Goal: Complete application form: Complete application form

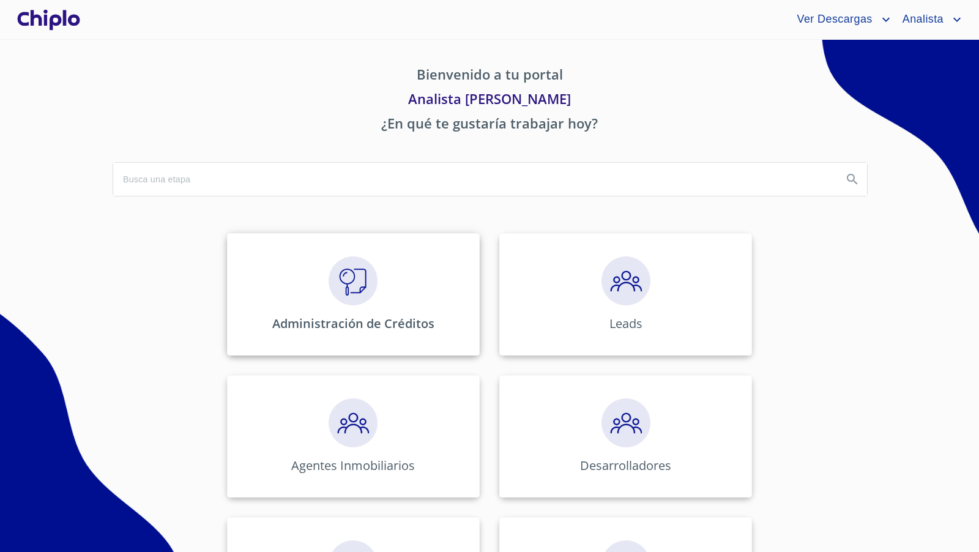
click at [338, 294] on img at bounding box center [353, 280] width 49 height 49
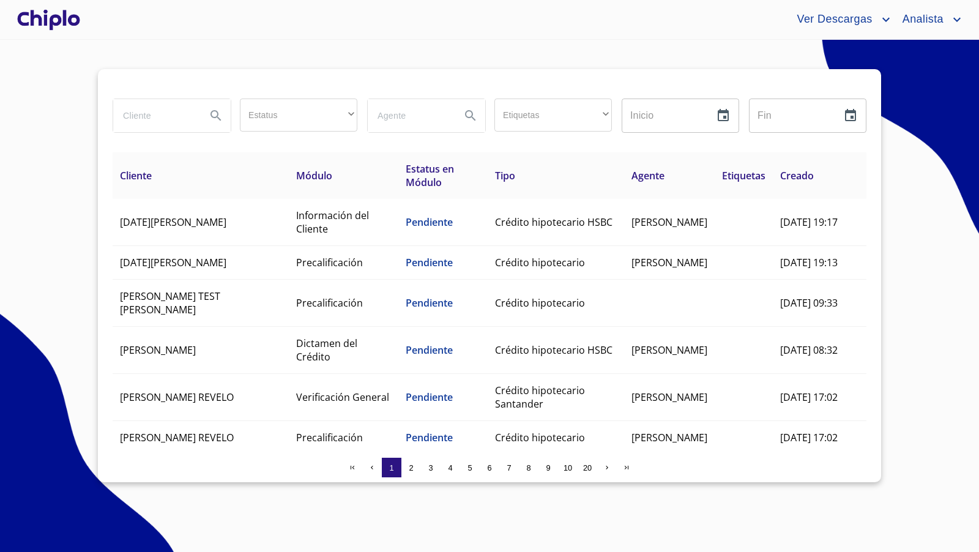
click at [140, 114] on input "search" at bounding box center [154, 115] width 83 height 33
type input "maya"
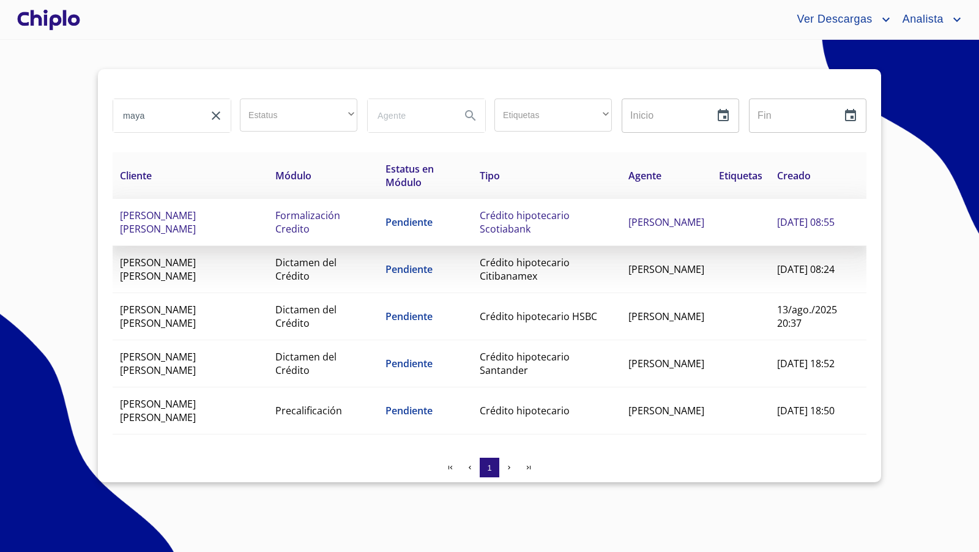
click at [232, 228] on td "[PERSON_NAME] [PERSON_NAME]" at bounding box center [190, 222] width 155 height 47
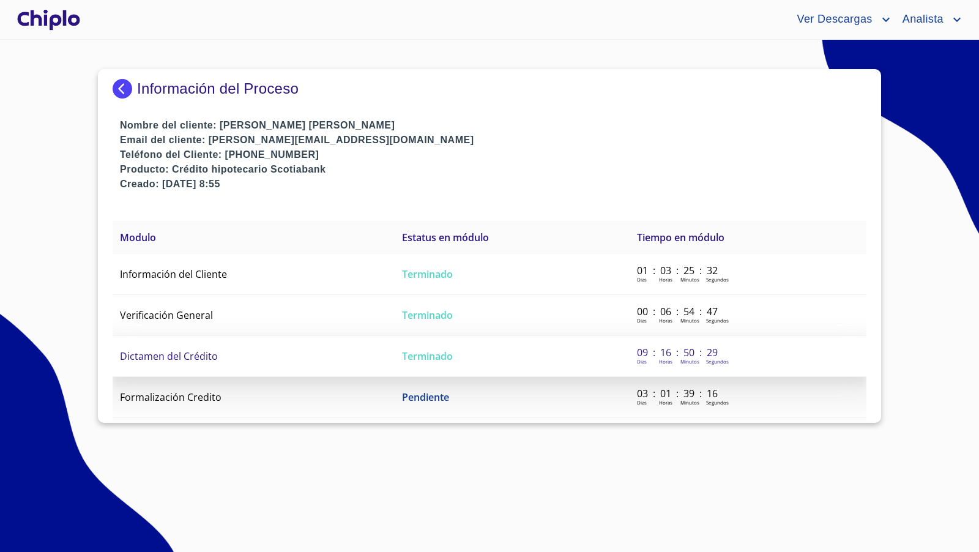
click at [182, 355] on span "Dictamen del Crédito" at bounding box center [169, 355] width 98 height 13
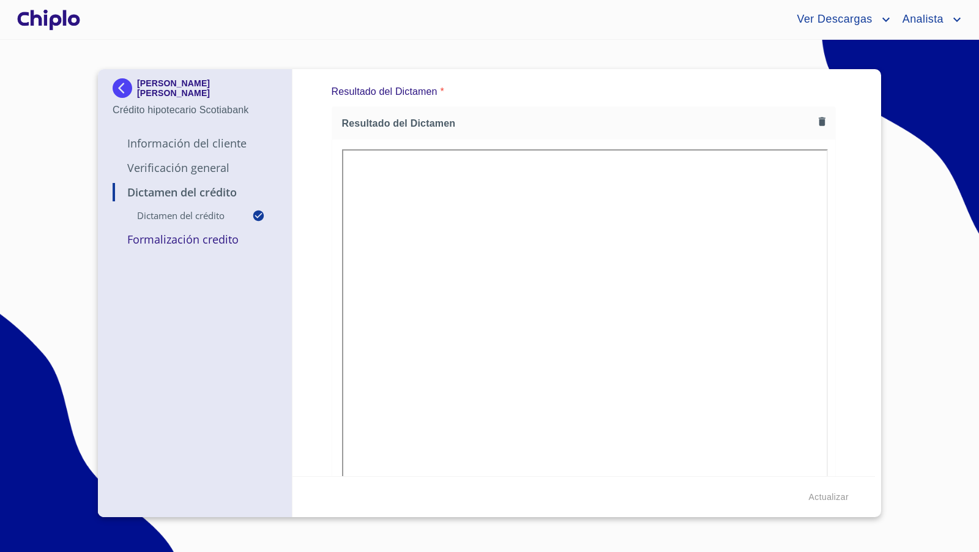
scroll to position [450, 0]
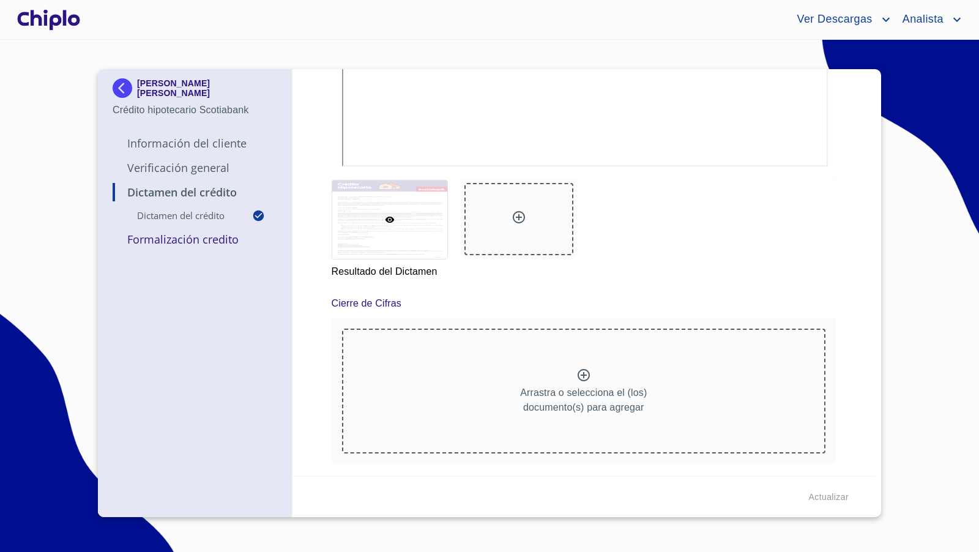
click at [65, 18] on div at bounding box center [49, 19] width 68 height 39
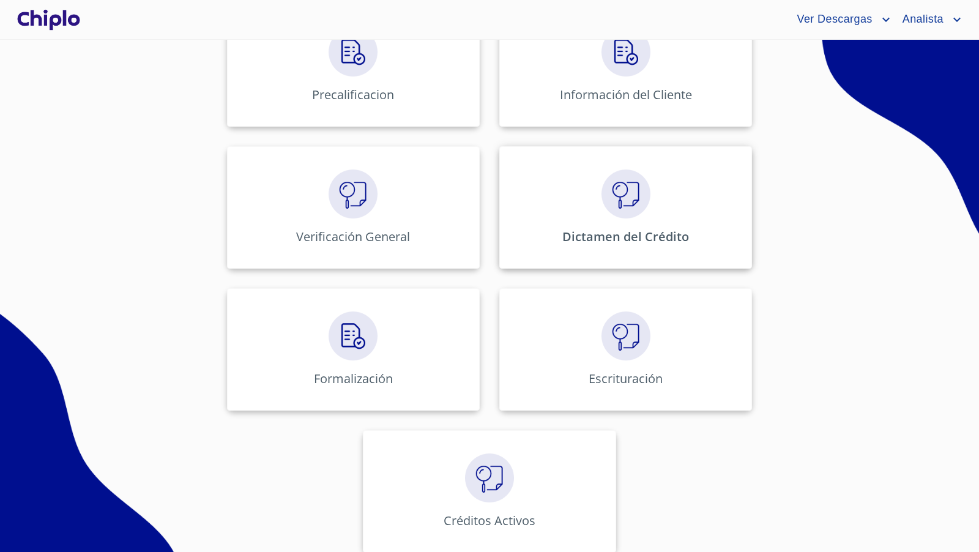
scroll to position [519, 0]
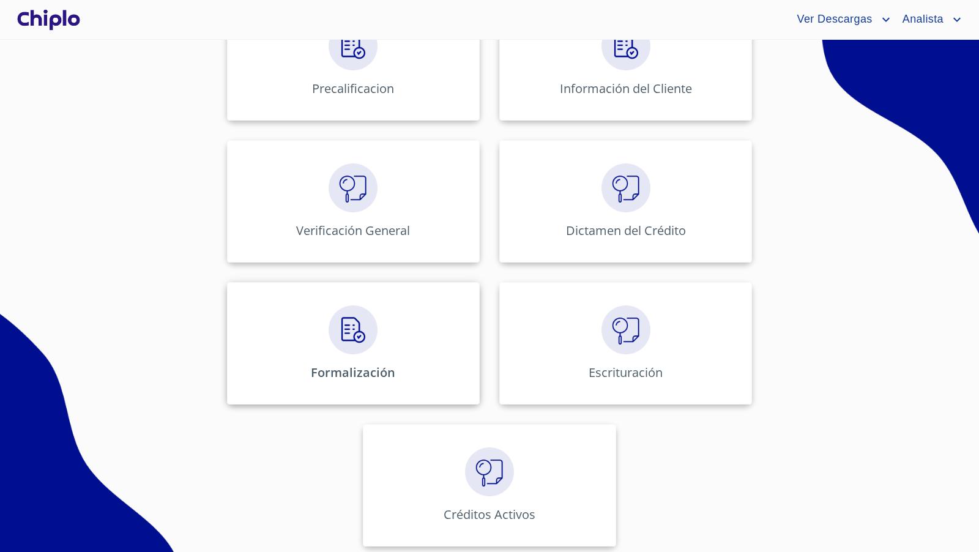
click at [359, 341] on img at bounding box center [353, 329] width 49 height 49
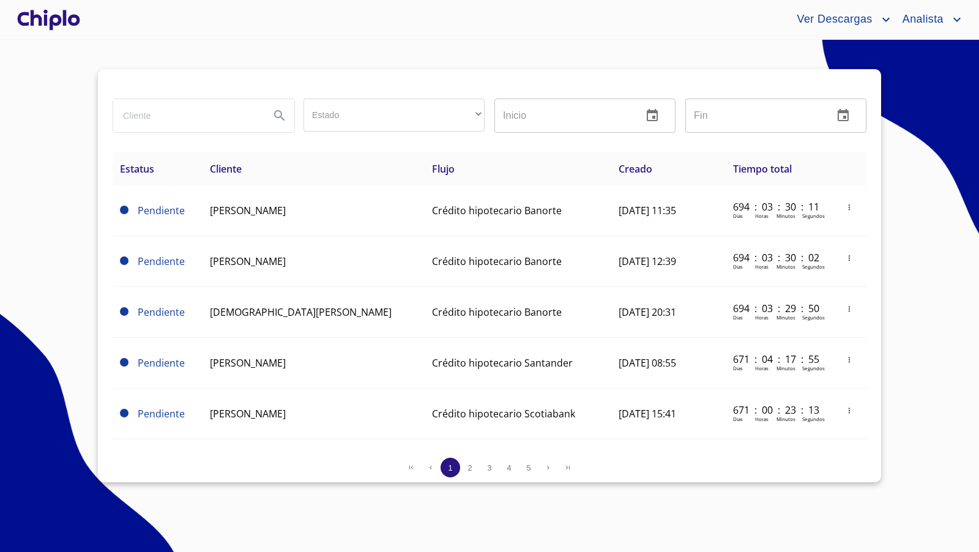
click at [253, 119] on input "search" at bounding box center [186, 115] width 147 height 33
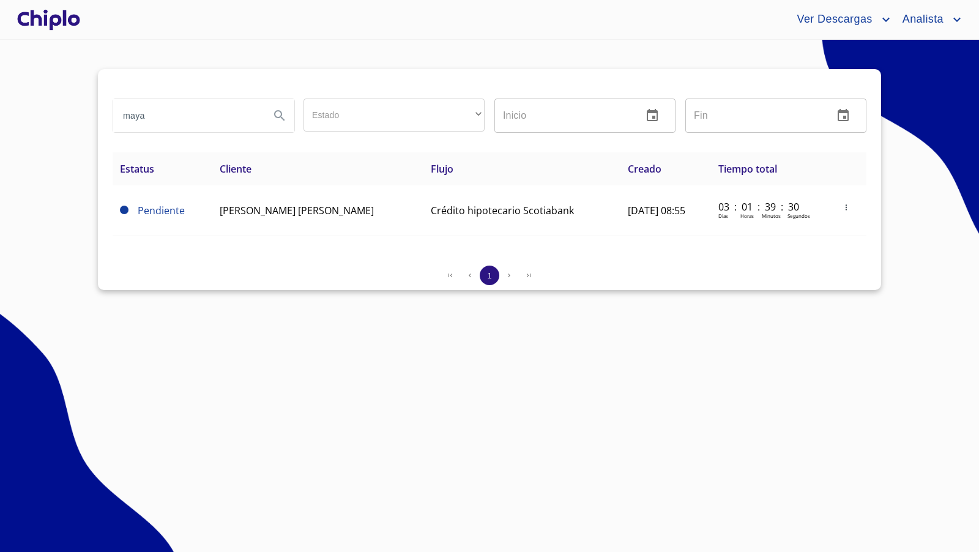
type input "maya"
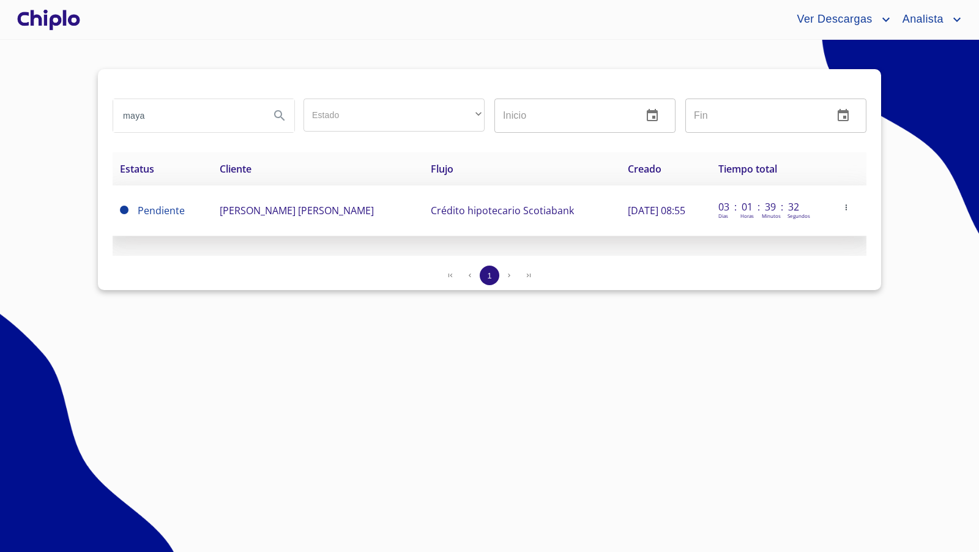
click at [850, 207] on icon "button" at bounding box center [846, 207] width 9 height 9
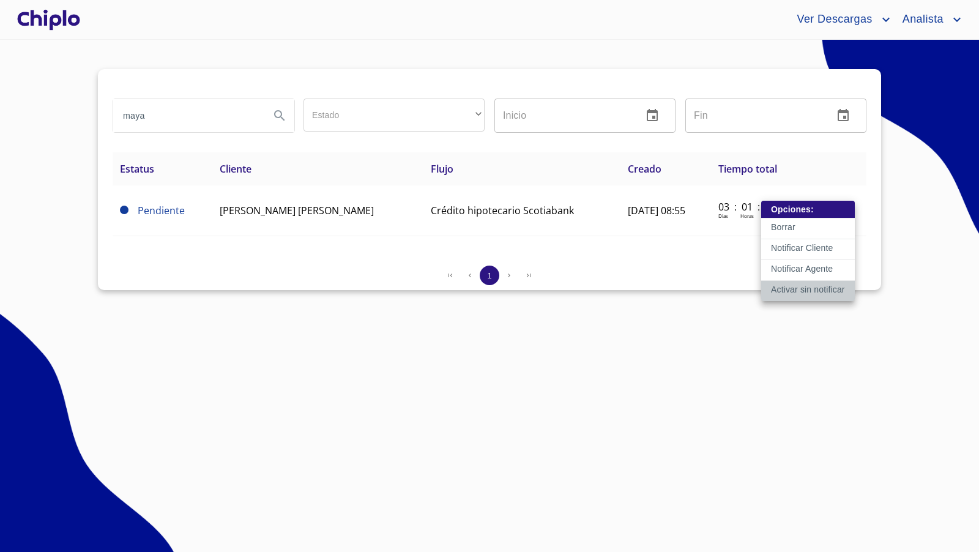
click at [807, 287] on p "Activar sin notificar" at bounding box center [808, 289] width 74 height 12
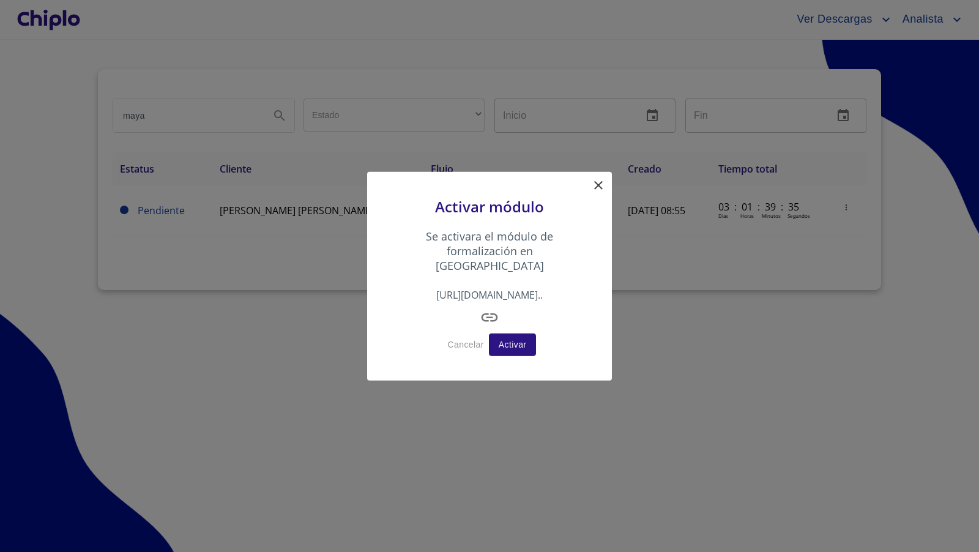
click at [510, 337] on span "Activar" at bounding box center [513, 344] width 28 height 15
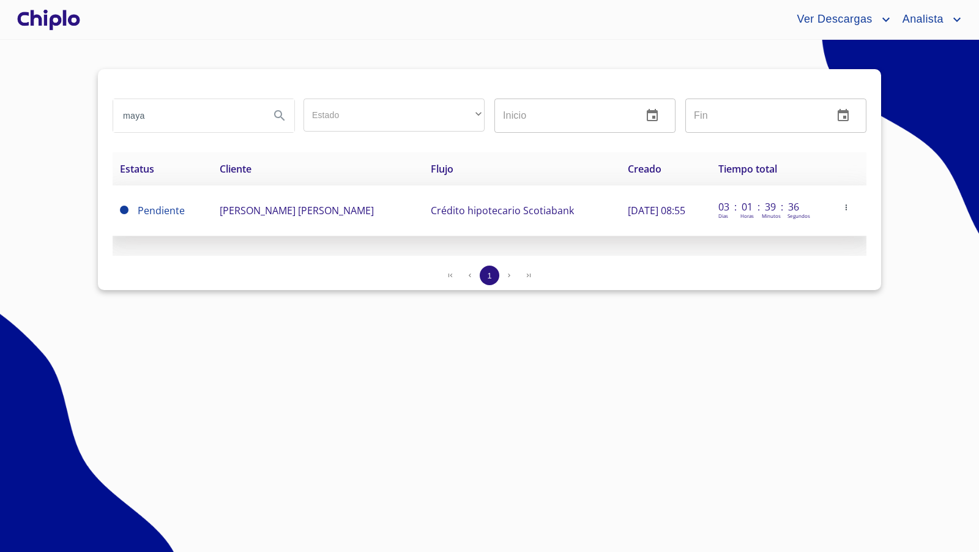
click at [849, 206] on icon "button" at bounding box center [846, 207] width 9 height 9
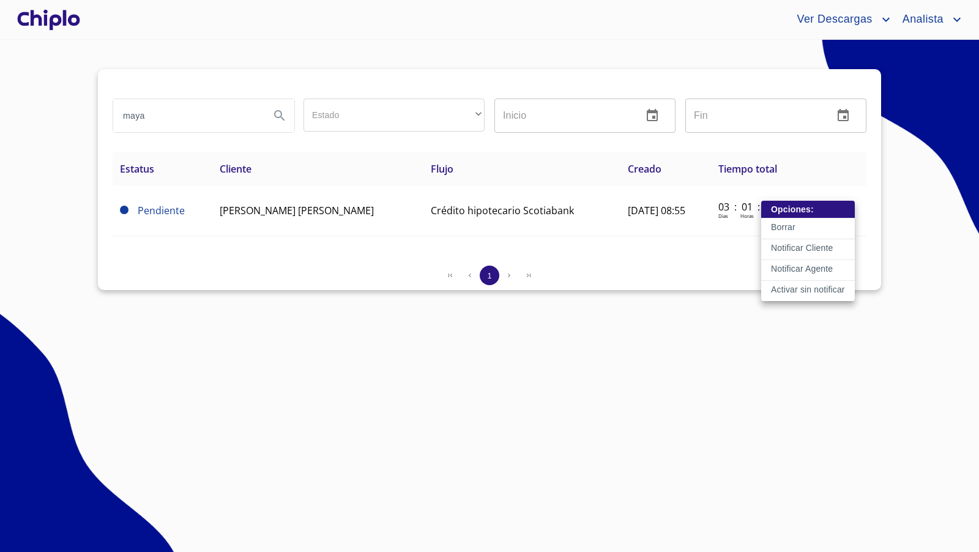
click at [800, 286] on p "Activar sin notificar" at bounding box center [808, 289] width 74 height 12
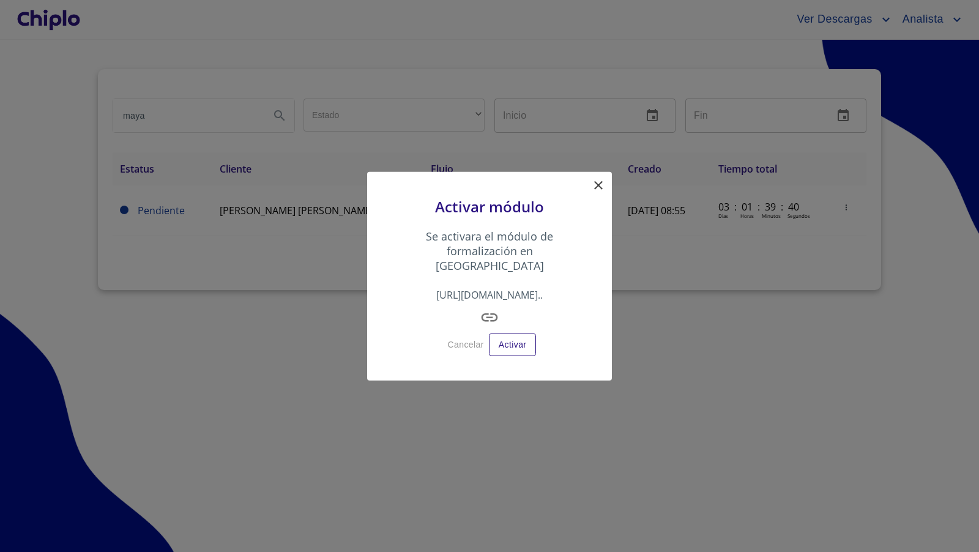
click at [489, 308] on icon "button" at bounding box center [490, 318] width 20 height 20
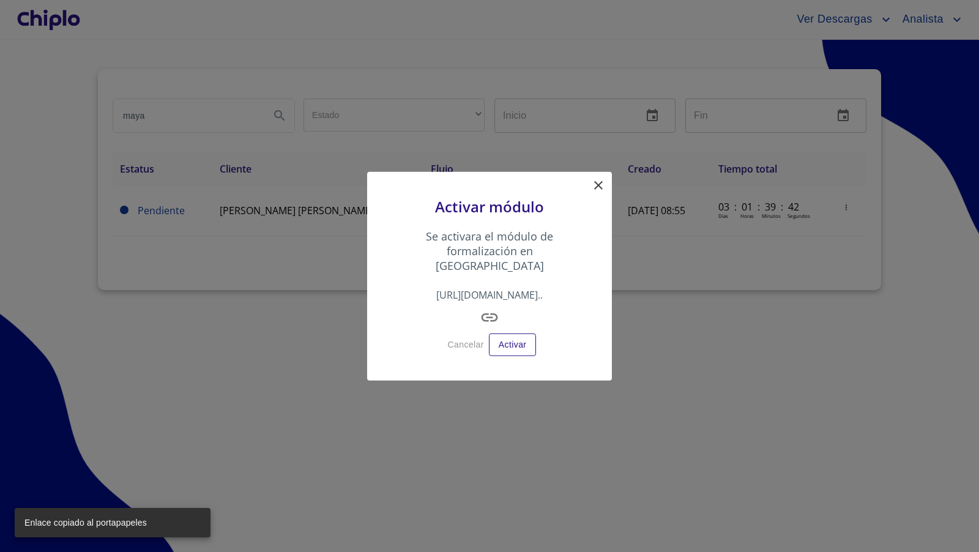
click at [600, 193] on icon at bounding box center [598, 185] width 15 height 15
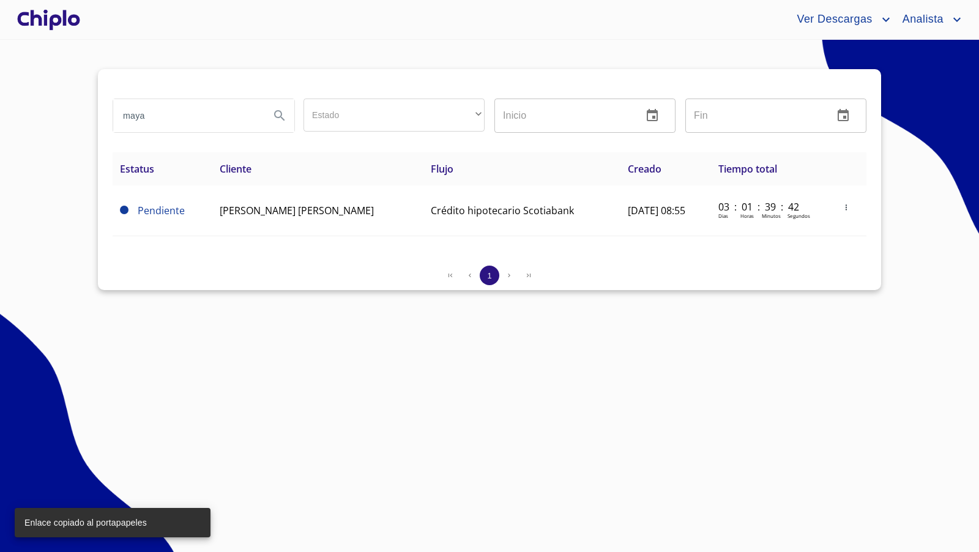
click at [817, 389] on section "maya Estado ​ ​ Inicio ​ Fin ​ Estatus Cliente Flujo Creado Tiempo total Pendie…" at bounding box center [489, 296] width 979 height 512
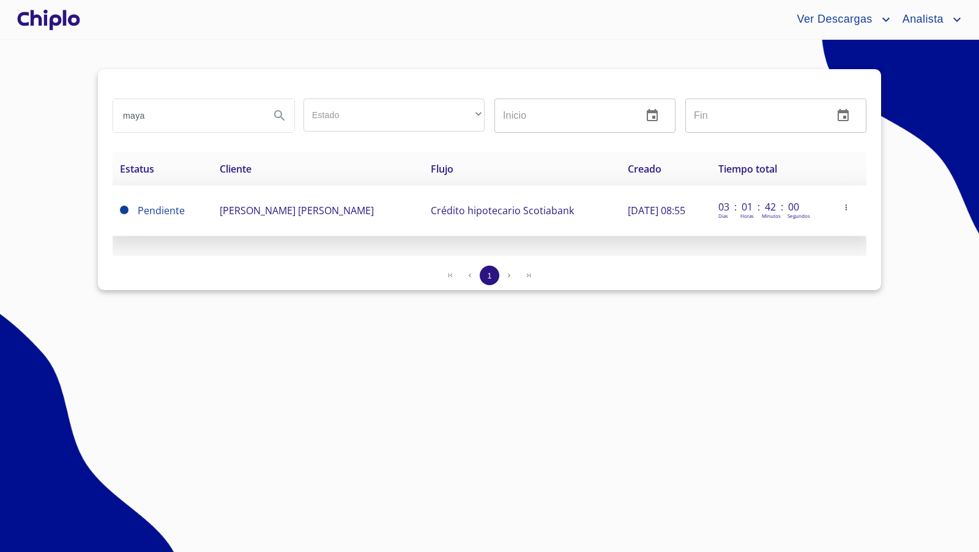
click at [288, 214] on span "[PERSON_NAME] [PERSON_NAME]" at bounding box center [297, 210] width 154 height 13
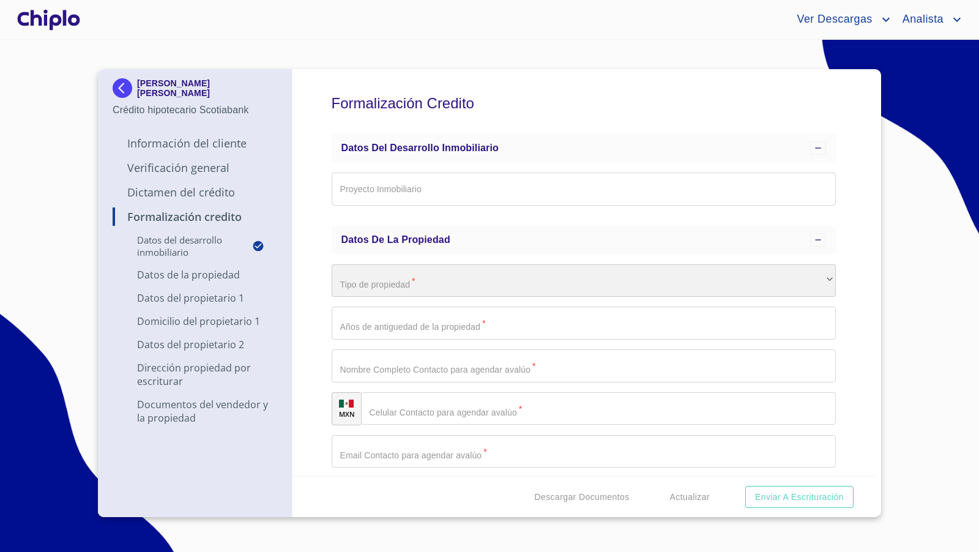
click at [398, 283] on div "​" at bounding box center [584, 280] width 505 height 33
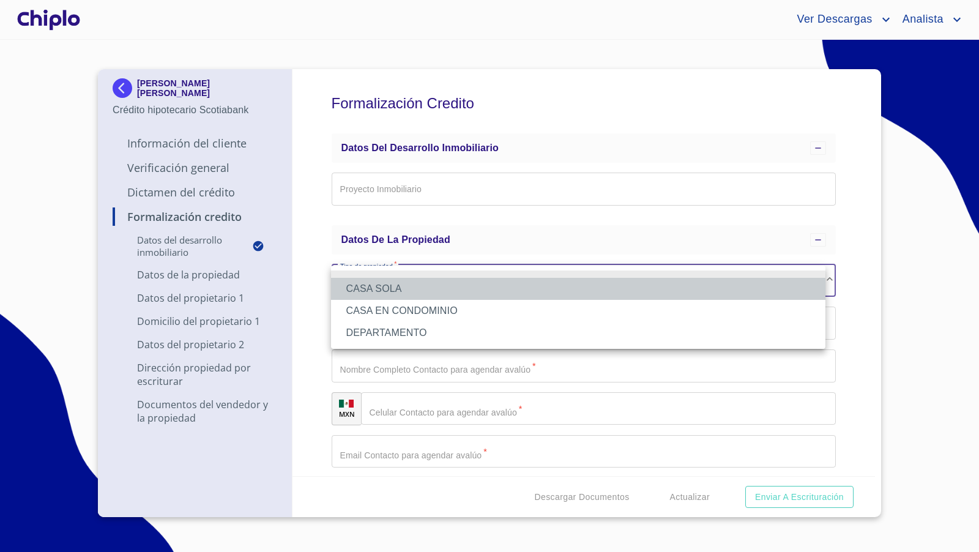
click at [401, 286] on li "CASA SOLA" at bounding box center [578, 289] width 494 height 22
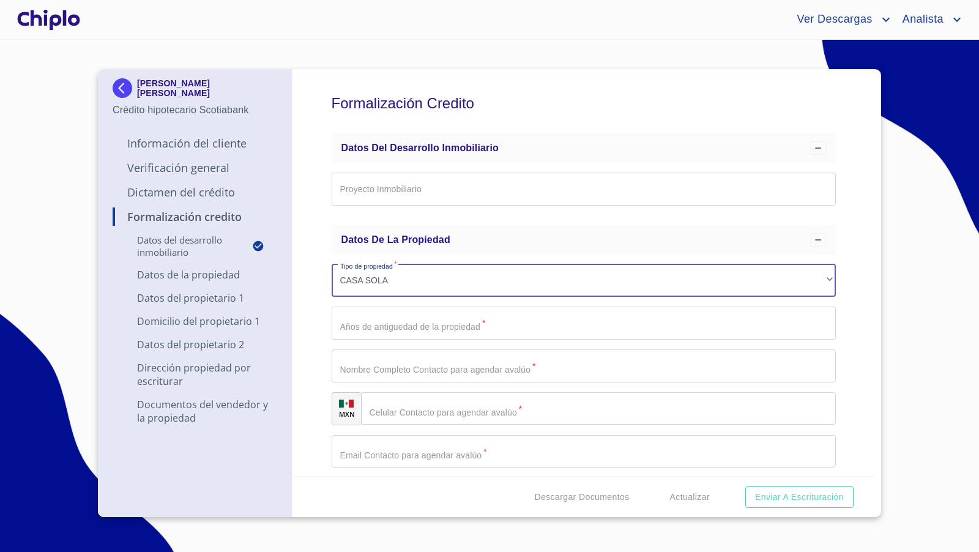
click at [324, 311] on div "Formalización Credito Datos del Desarrollo Inmobiliario Proyecto Inmobiliario ​…" at bounding box center [583, 272] width 583 height 407
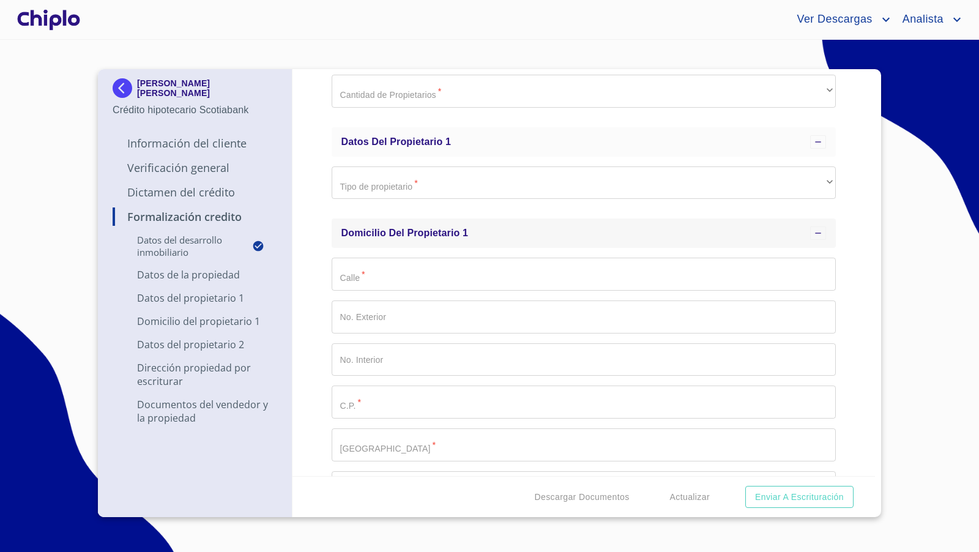
scroll to position [405, 0]
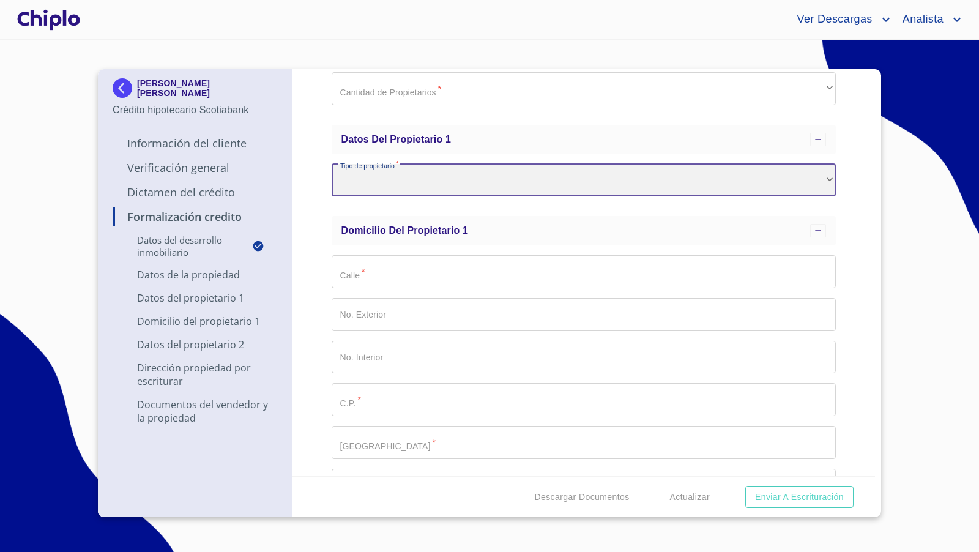
click at [392, 183] on div "​" at bounding box center [584, 180] width 505 height 33
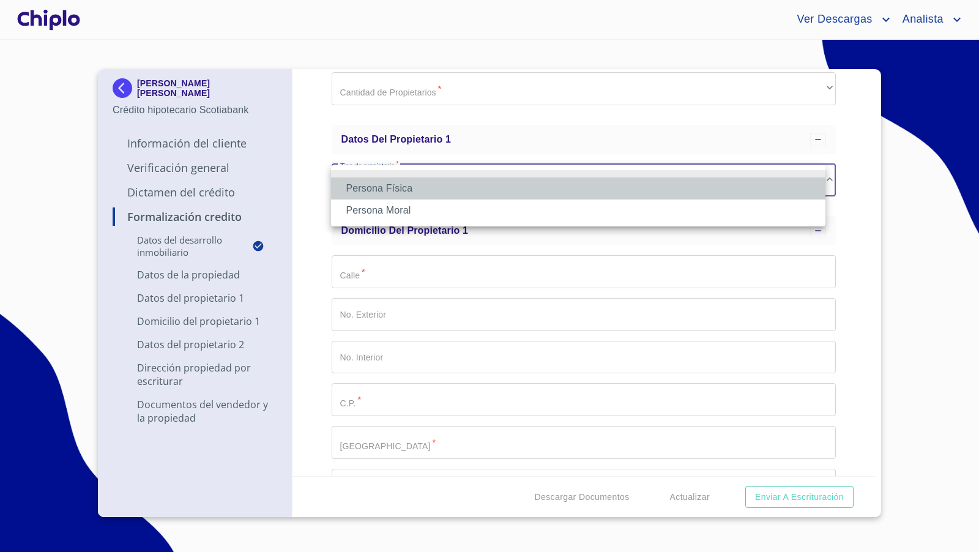
click at [389, 189] on li "Persona Física" at bounding box center [578, 188] width 494 height 22
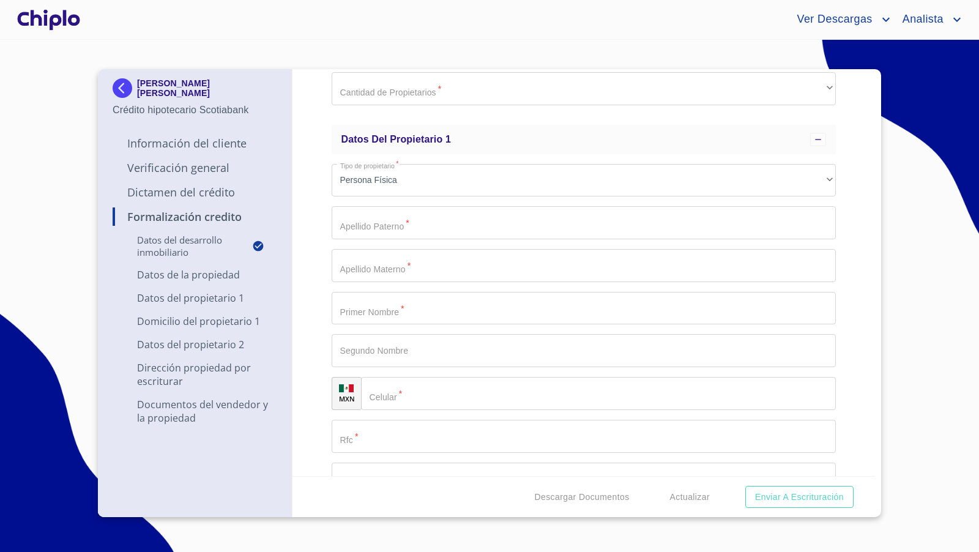
click at [313, 248] on div "Formalización Credito Datos del Desarrollo Inmobiliario Proyecto Inmobiliario ​…" at bounding box center [583, 272] width 583 height 407
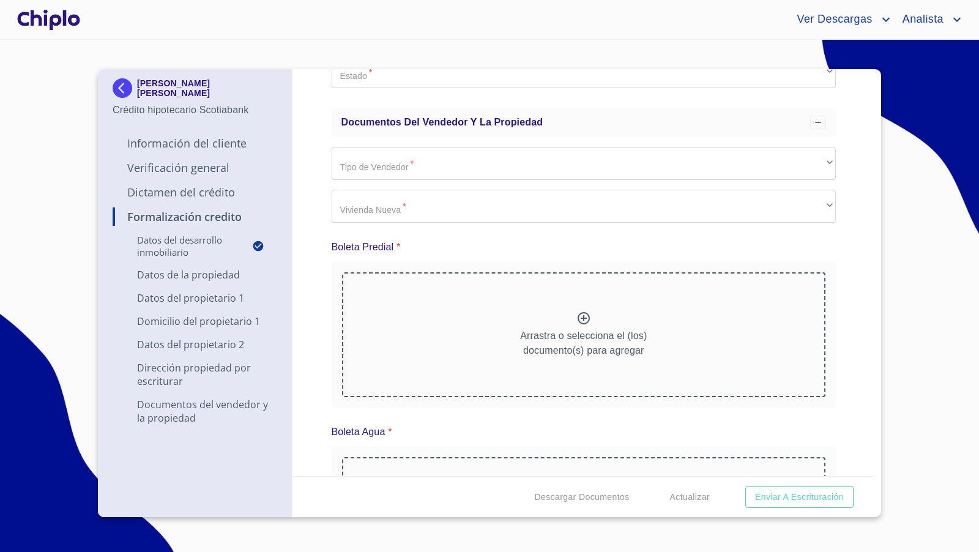
scroll to position [1722, 0]
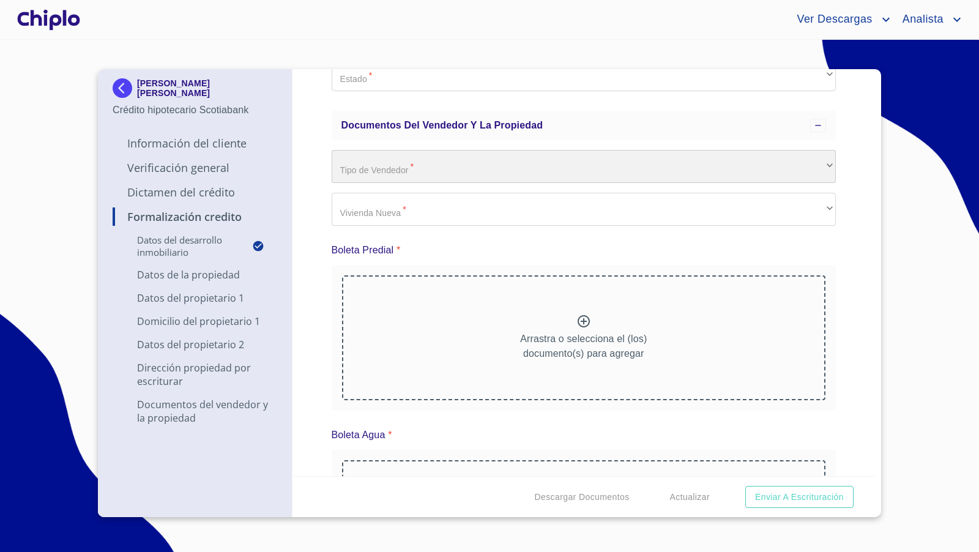
click at [373, 169] on div "​" at bounding box center [584, 166] width 505 height 33
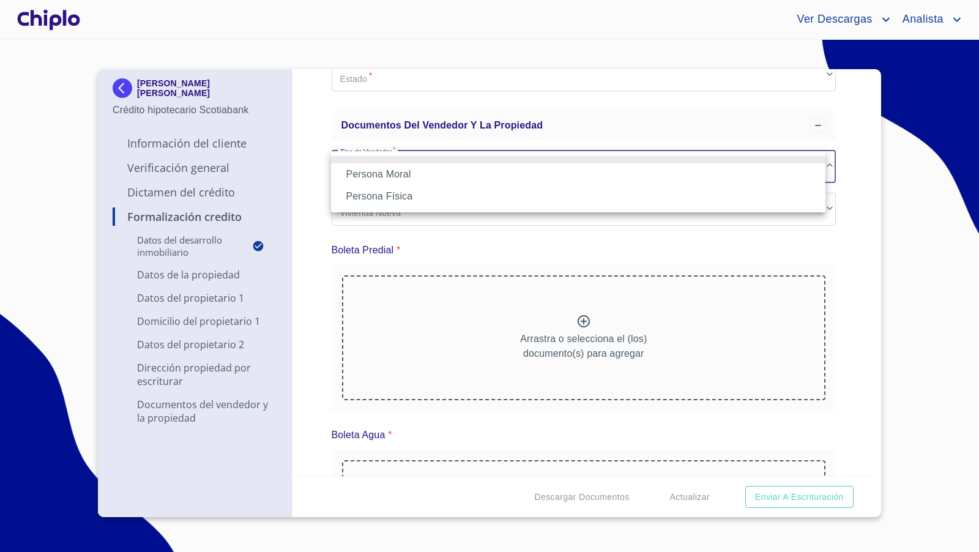
click at [372, 194] on li "Persona Física" at bounding box center [578, 196] width 494 height 22
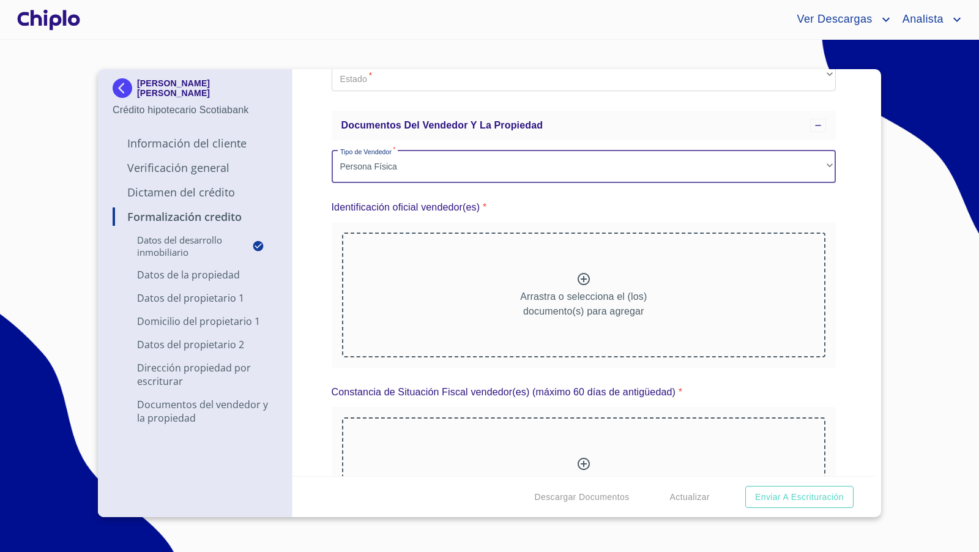
click at [316, 237] on div "Formalización Credito Datos del Desarrollo Inmobiliario Proyecto Inmobiliario ​…" at bounding box center [583, 272] width 583 height 407
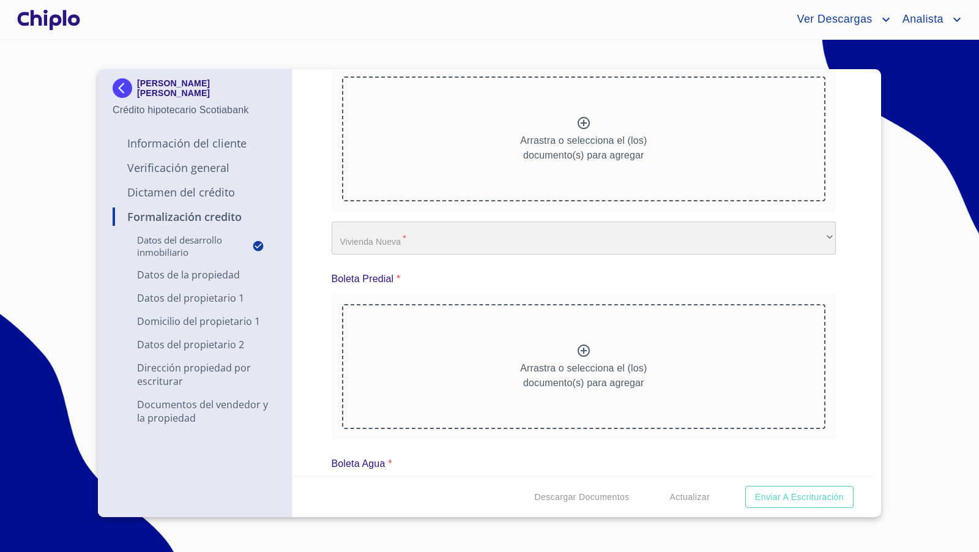
scroll to position [2989, 0]
click at [379, 240] on div "​" at bounding box center [584, 237] width 505 height 33
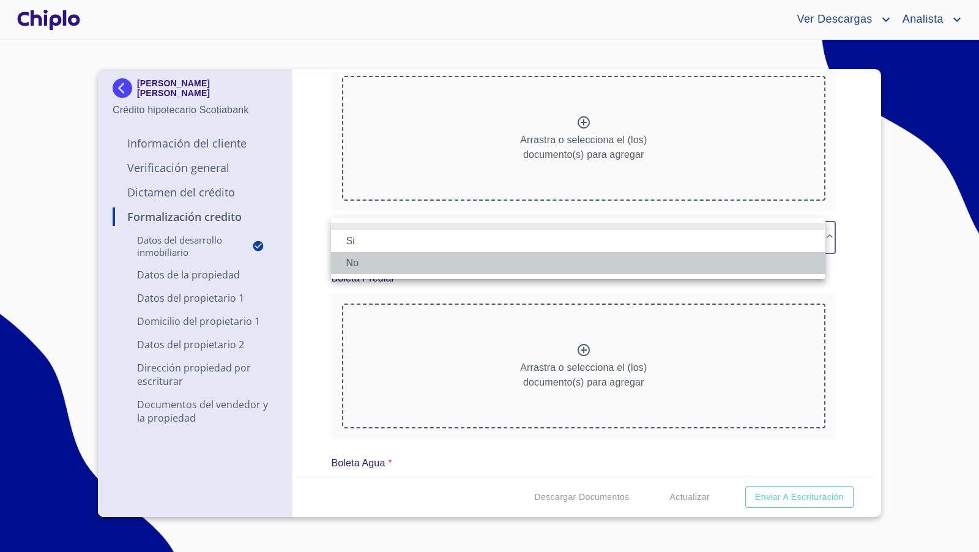
click at [373, 262] on li "No" at bounding box center [578, 263] width 494 height 22
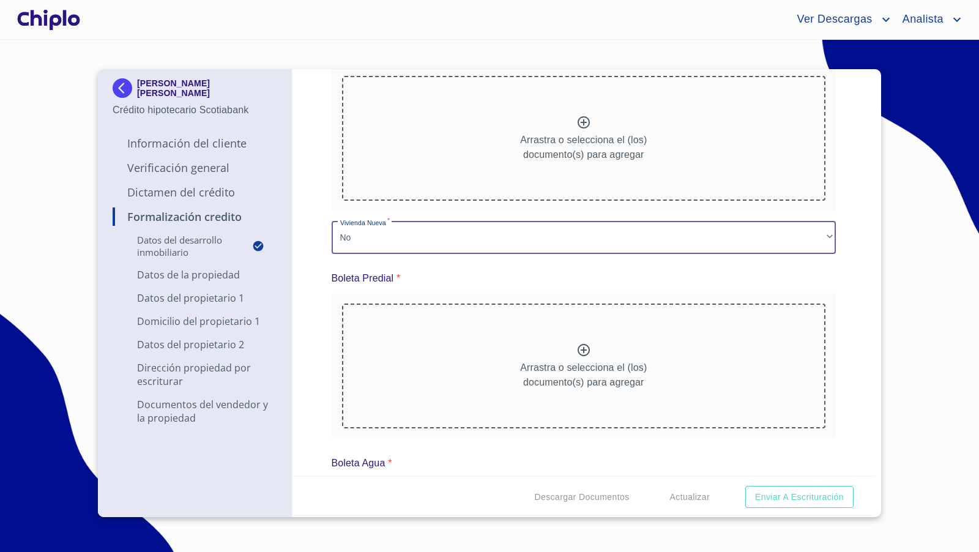
click at [320, 296] on div "Formalización Credito Datos del Desarrollo Inmobiliario Proyecto Inmobiliario ​…" at bounding box center [583, 272] width 583 height 407
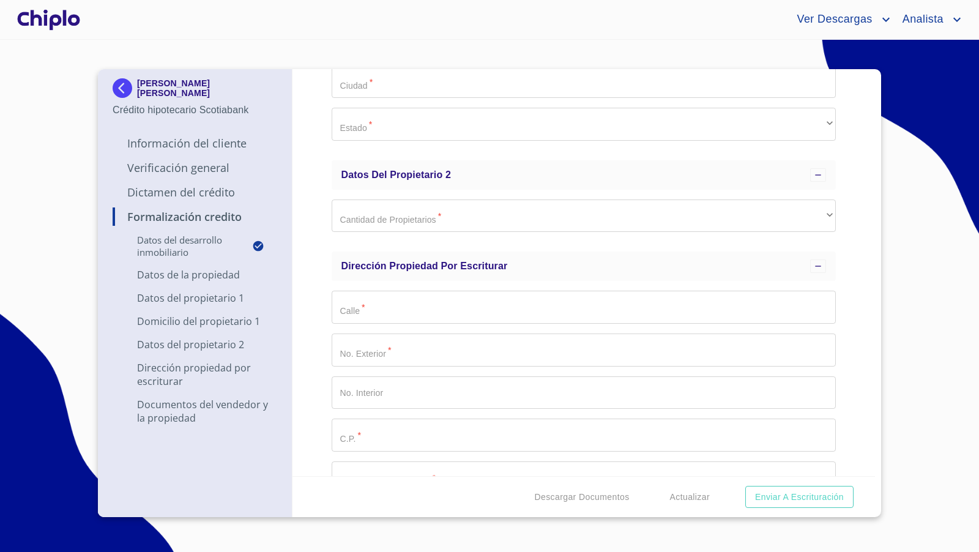
scroll to position [0, 0]
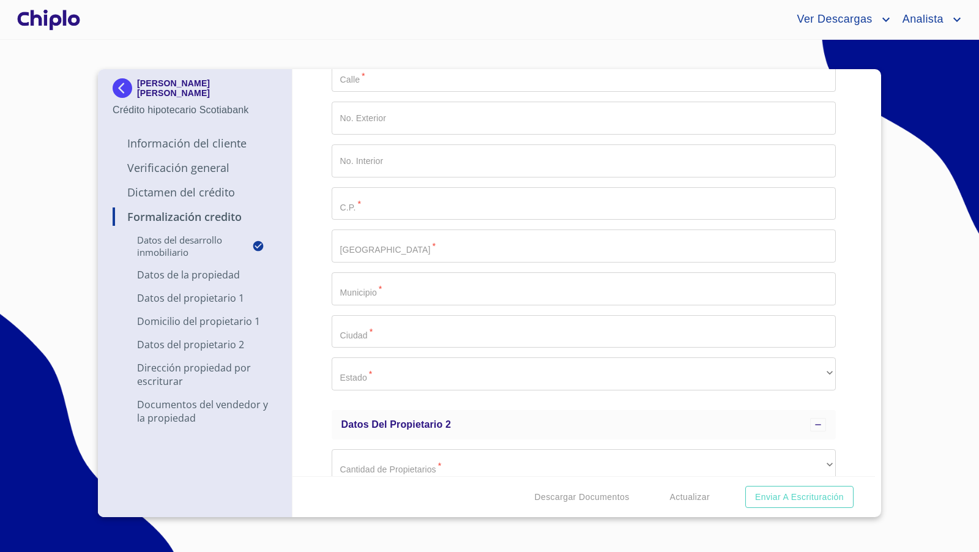
click at [54, 20] on div at bounding box center [49, 19] width 68 height 39
